Goal: Task Accomplishment & Management: Manage account settings

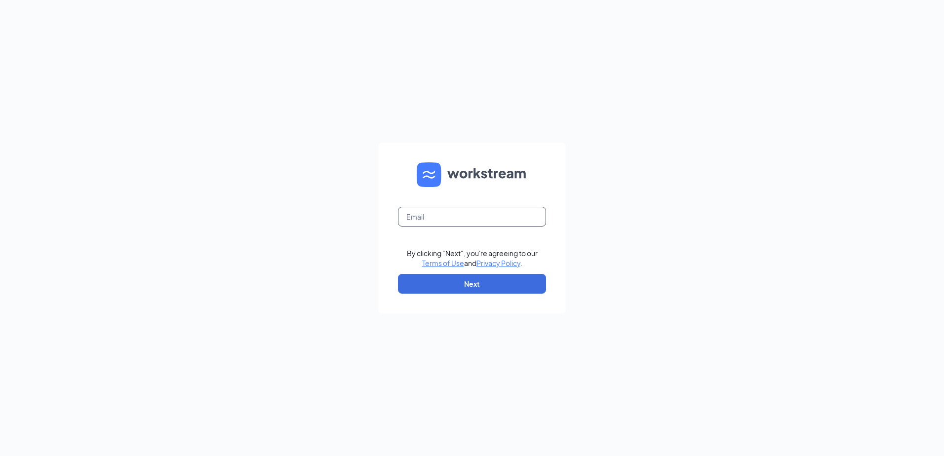
click at [447, 212] on input "text" at bounding box center [472, 217] width 148 height 20
type input "[PERSON_NAME][EMAIL_ADDRESS][PERSON_NAME][DOMAIN_NAME]"
click at [438, 276] on button "Next" at bounding box center [472, 284] width 148 height 20
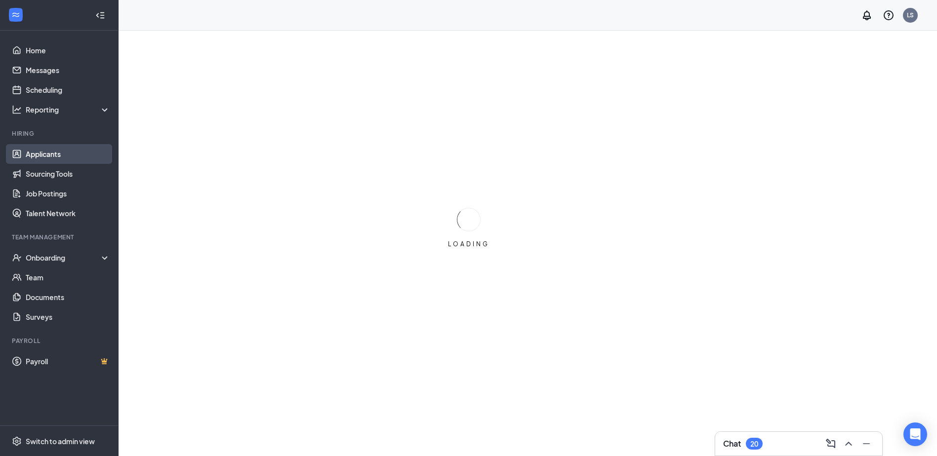
drag, startPoint x: 60, startPoint y: 150, endPoint x: 66, endPoint y: 154, distance: 7.5
click at [60, 151] on link "Applicants" at bounding box center [68, 154] width 84 height 20
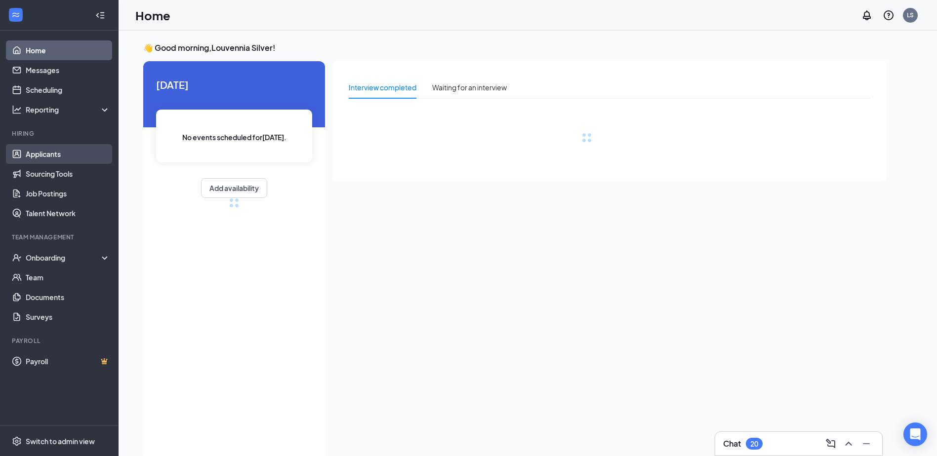
click at [26, 155] on link "Applicants" at bounding box center [68, 154] width 84 height 20
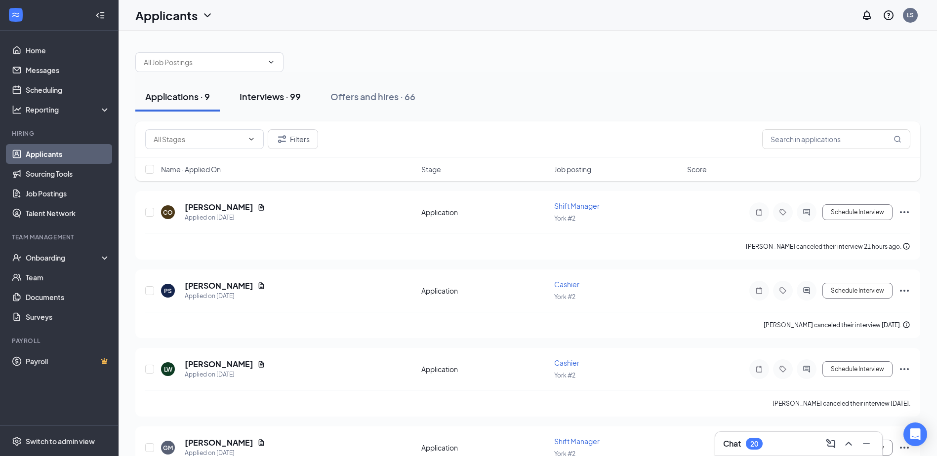
click at [280, 104] on button "Interviews · 99" at bounding box center [270, 97] width 81 height 30
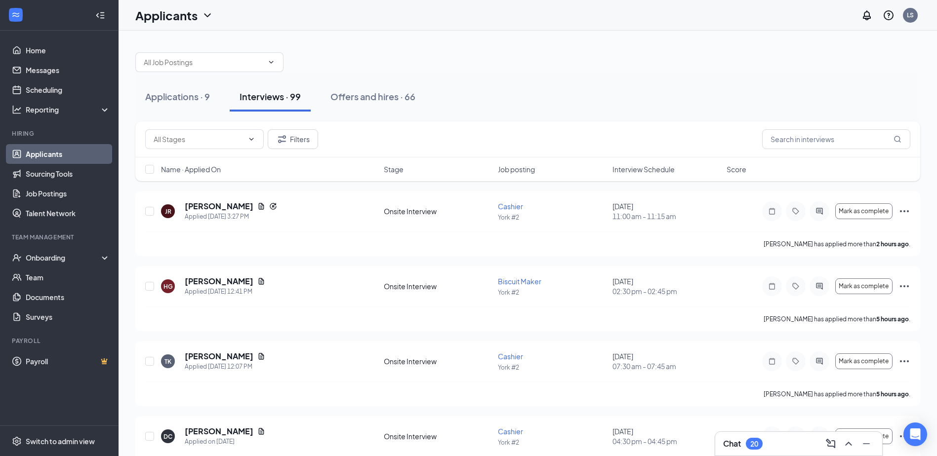
click at [45, 147] on link "Applicants" at bounding box center [68, 154] width 84 height 20
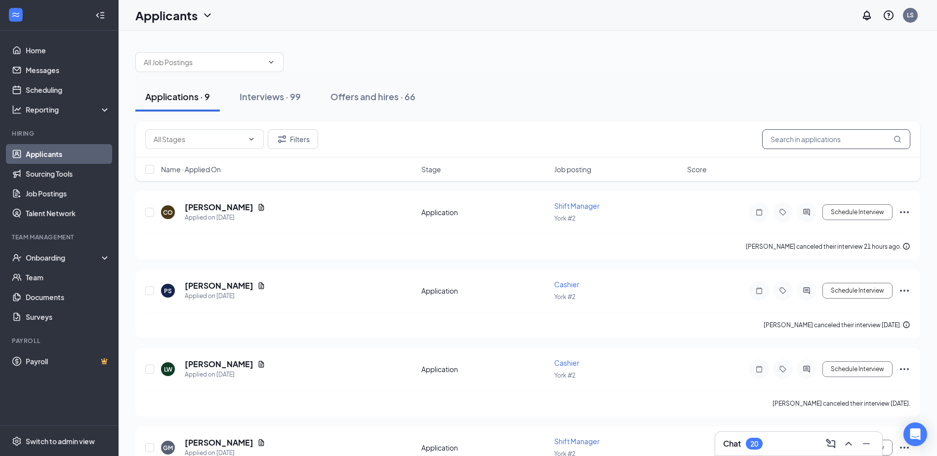
click at [811, 145] on input "text" at bounding box center [836, 139] width 148 height 20
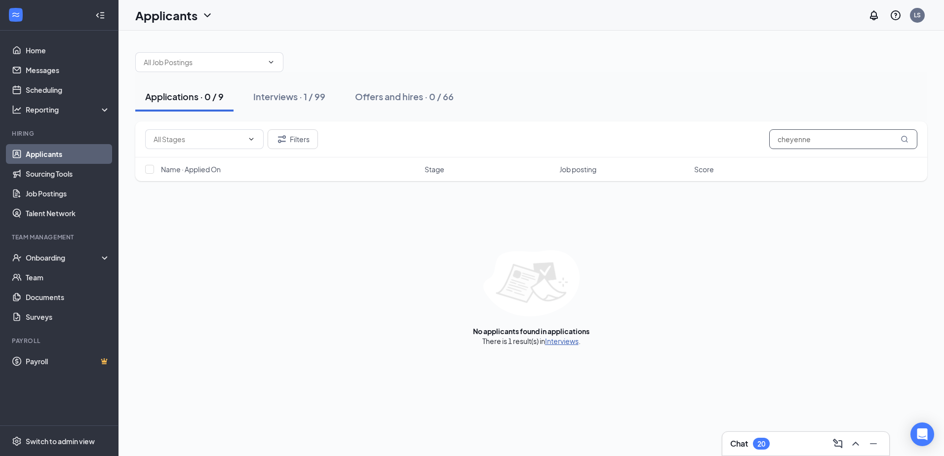
type input "cheyenne"
click at [556, 340] on link "Interviews" at bounding box center [562, 341] width 34 height 9
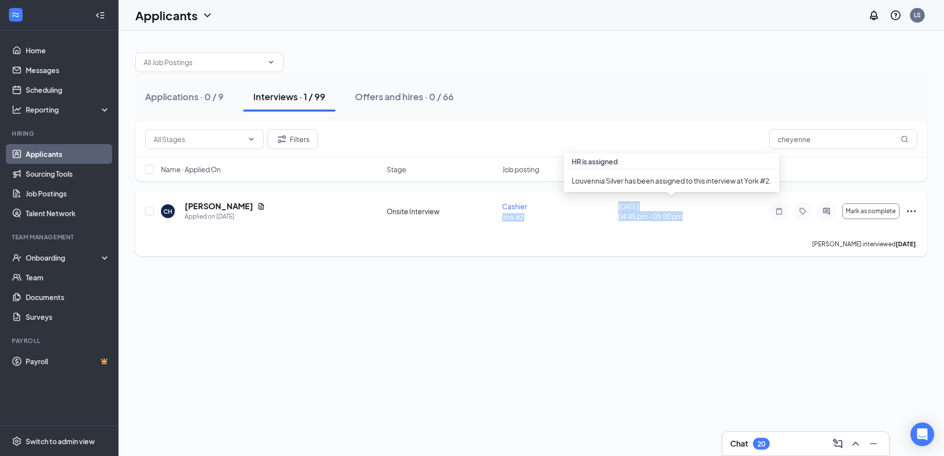
drag, startPoint x: 608, startPoint y: 208, endPoint x: 699, endPoint y: 231, distance: 93.3
click at [699, 231] on div "CH [PERSON_NAME] Applied on [DATE] Onsite Interview Cashier York #2 [DATE] 04:4…" at bounding box center [531, 216] width 772 height 31
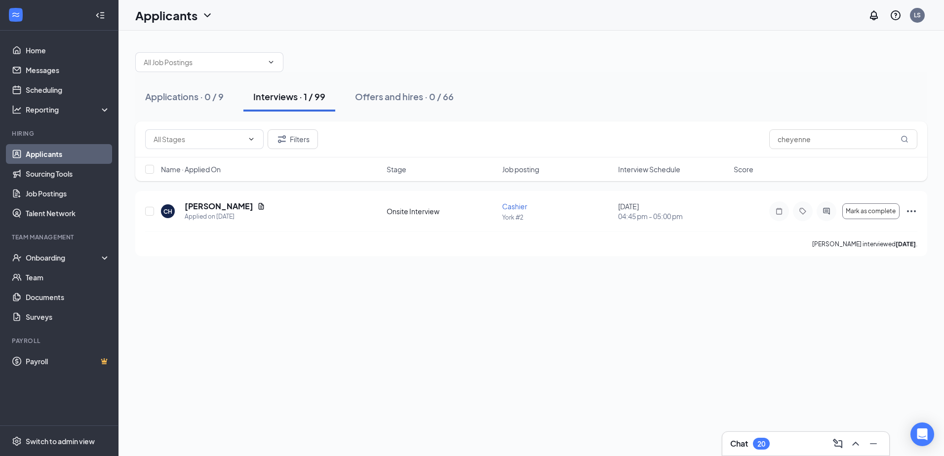
drag, startPoint x: 699, startPoint y: 231, endPoint x: 628, endPoint y: 264, distance: 78.4
click at [628, 264] on div "Applications · 0 / 9 Interviews · 1 / 99 Offers and hires · 0 / 66 Filters chey…" at bounding box center [532, 150] width 826 height 238
click at [248, 208] on h5 "[PERSON_NAME]" at bounding box center [219, 206] width 69 height 11
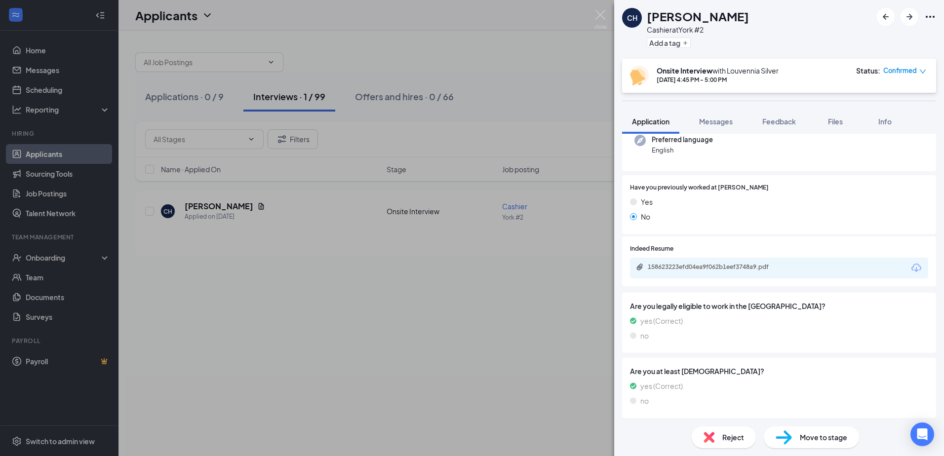
scroll to position [133, 0]
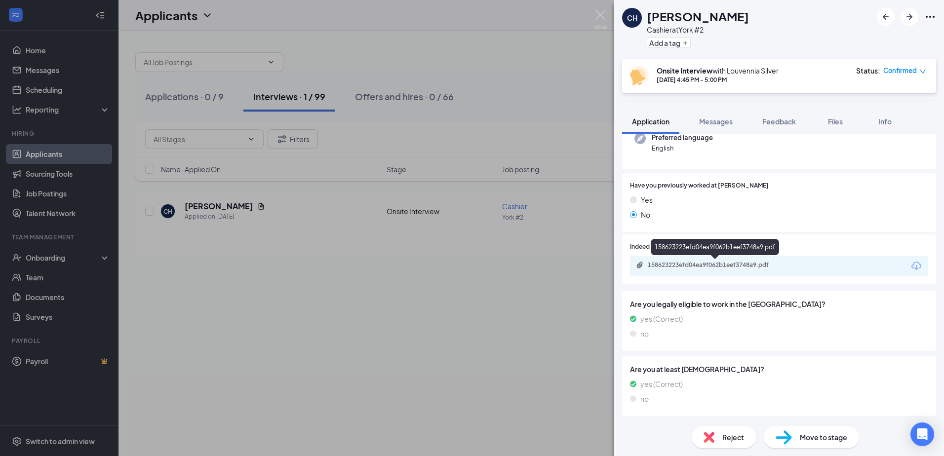
click at [705, 264] on div "158623223efd04ea9f062b1eef3748a9.pdf" at bounding box center [717, 265] width 138 height 8
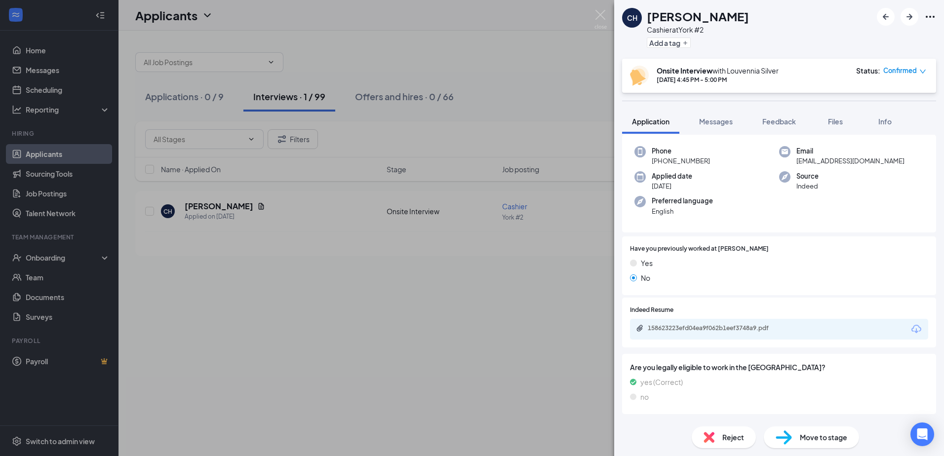
scroll to position [0, 0]
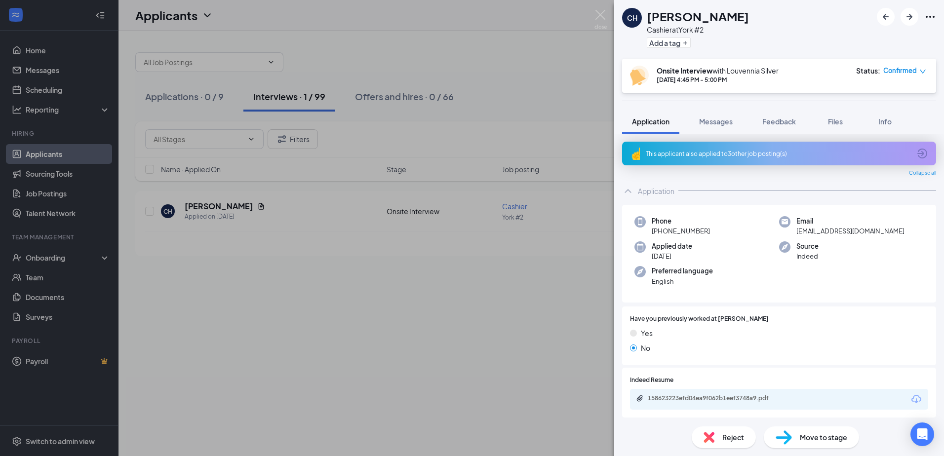
click at [915, 67] on span "Confirmed" at bounding box center [900, 71] width 34 height 10
click at [904, 101] on span "Request Reschedule" at bounding box center [885, 99] width 68 height 11
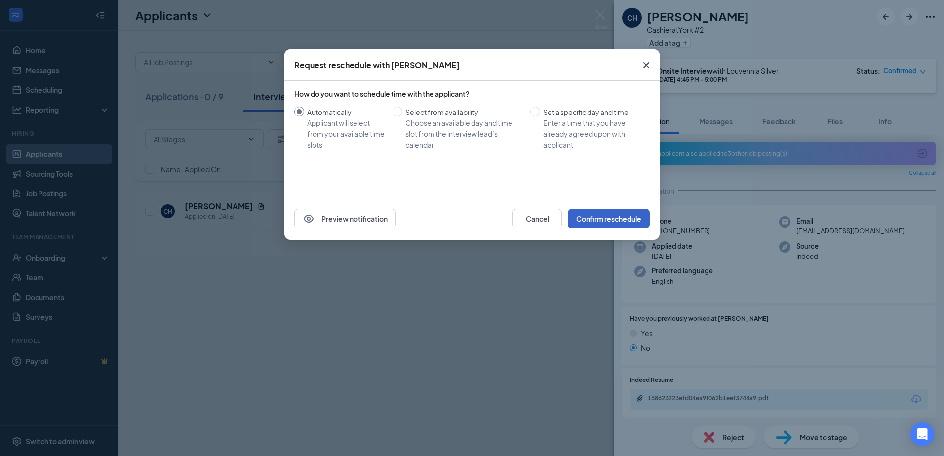
click at [612, 218] on button "Confirm reschedule" at bounding box center [609, 219] width 82 height 20
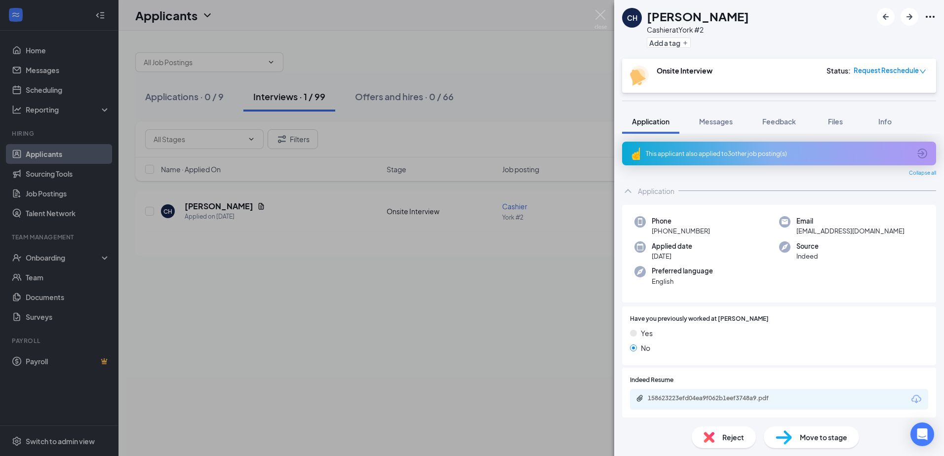
click at [605, 219] on div "CH [PERSON_NAME] Cashier at [GEOGRAPHIC_DATA] #2 Add a tag Onsite Interview Sta…" at bounding box center [472, 228] width 944 height 456
click at [602, 214] on div "CH [PERSON_NAME] Cashier at [GEOGRAPHIC_DATA] #2 Add a tag Onsite Interview Sta…" at bounding box center [472, 228] width 944 height 456
